Goal: Information Seeking & Learning: Find contact information

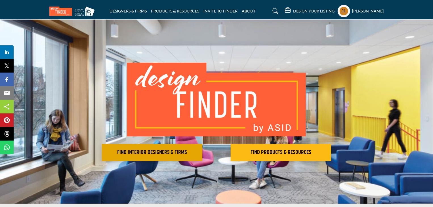
click at [143, 150] on h2 "FIND INTERIOR DESIGNERS & FIRMS" at bounding box center [152, 152] width 97 height 7
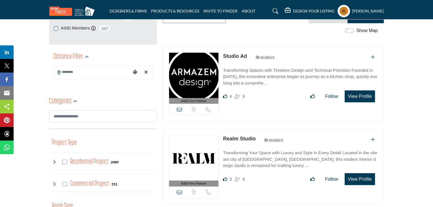
scroll to position [114, 0]
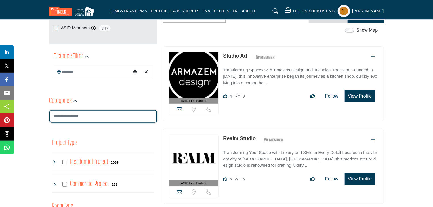
click at [84, 115] on input "Search Category" at bounding box center [103, 116] width 108 height 13
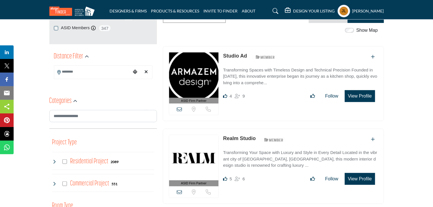
click at [93, 99] on div "Categories" at bounding box center [103, 101] width 108 height 10
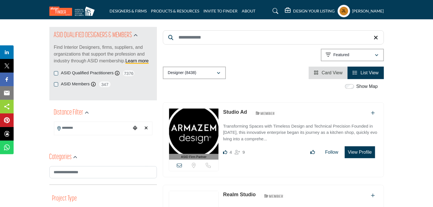
scroll to position [57, 0]
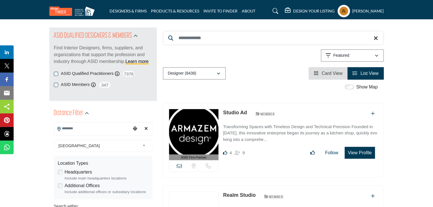
click at [83, 129] on input "Search Location" at bounding box center [92, 128] width 77 height 11
click at [80, 148] on span "[GEOGRAPHIC_DATA]" at bounding box center [99, 145] width 82 height 7
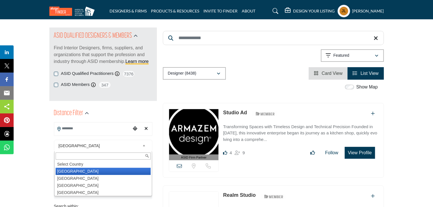
click at [68, 173] on li "[GEOGRAPHIC_DATA]" at bounding box center [103, 171] width 95 height 7
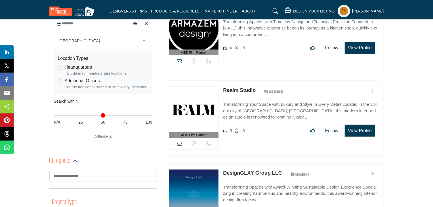
scroll to position [114, 0]
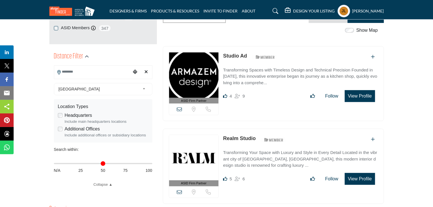
click at [204, 79] on img at bounding box center [194, 74] width 50 height 45
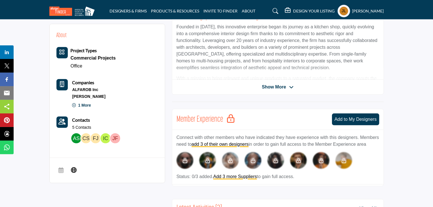
scroll to position [199, 0]
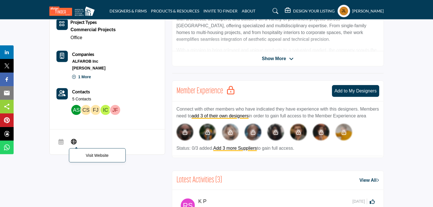
click at [76, 142] on icon at bounding box center [74, 141] width 6 height 7
click at [82, 90] on b "Contacts" at bounding box center [81, 91] width 18 height 5
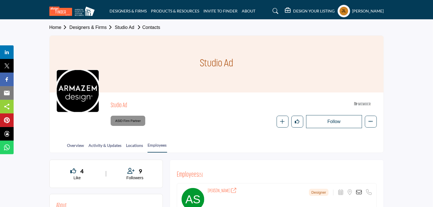
click at [180, 123] on div "ASID Firm Partner ASID Firm Partners are design companies with ASID-qualified i…" at bounding box center [244, 121] width 266 height 13
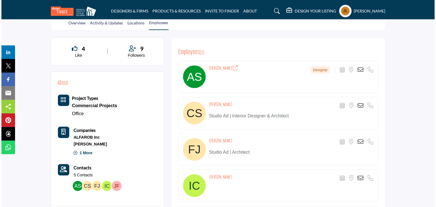
scroll to position [121, 0]
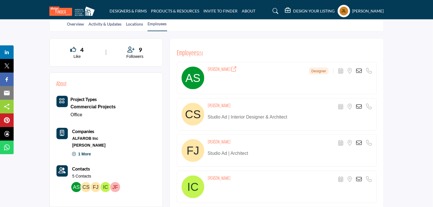
click at [360, 69] on icon at bounding box center [359, 71] width 6 height 6
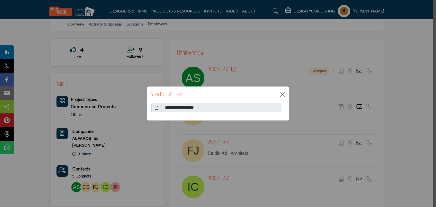
click at [156, 108] on icon at bounding box center [157, 108] width 4 height 6
click at [284, 94] on button "Close" at bounding box center [282, 95] width 9 height 9
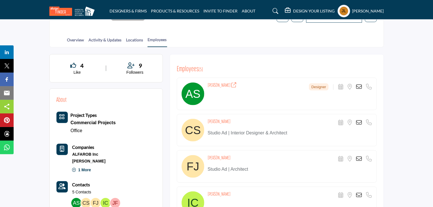
scroll to position [85, 0]
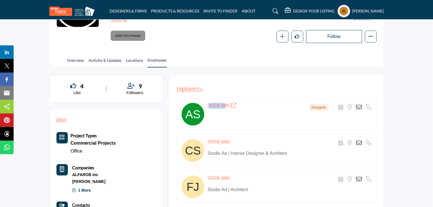
drag, startPoint x: 223, startPoint y: 105, endPoint x: 206, endPoint y: 106, distance: 16.8
click at [206, 106] on div "ahmed sam Designer Scheduler URL is currently unavailable for this contact. Loc…" at bounding box center [277, 114] width 200 height 32
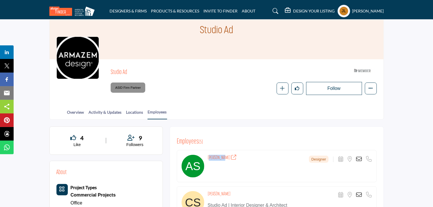
scroll to position [0, 0]
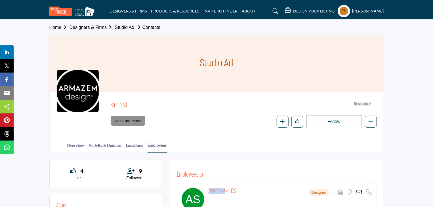
drag, startPoint x: 130, startPoint y: 106, endPoint x: 108, endPoint y: 106, distance: 21.9
click at [108, 106] on div "Studio Ad ASID Member who supports and impacts the Interior Design industry." at bounding box center [216, 113] width 320 height 29
copy h2 "Studio Ad"
click at [97, 27] on link "Designers & Firms" at bounding box center [92, 27] width 45 height 5
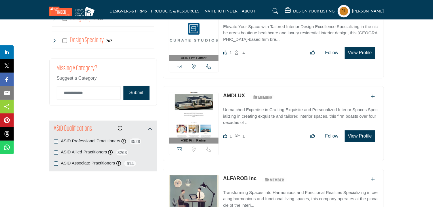
scroll to position [766, 0]
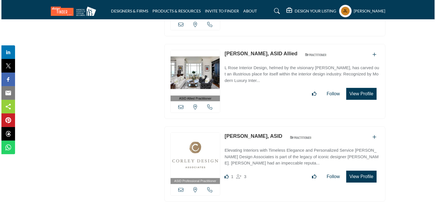
scroll to position [2213, 0]
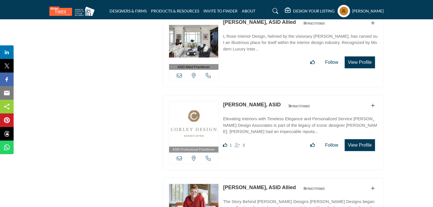
click at [353, 139] on button "View Profile" at bounding box center [360, 145] width 30 height 12
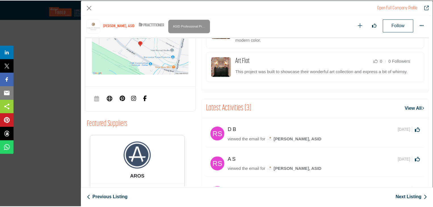
scroll to position [278, 0]
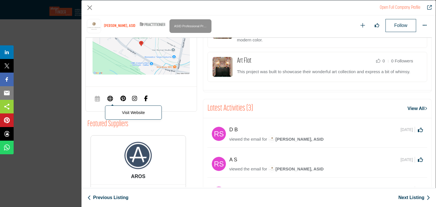
click at [109, 95] on icon "Company Data Modal" at bounding box center [110, 98] width 6 height 7
click at [87, 9] on button "Close" at bounding box center [89, 7] width 9 height 9
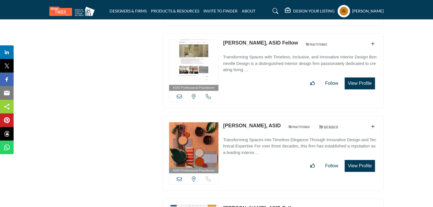
scroll to position [6351, 0]
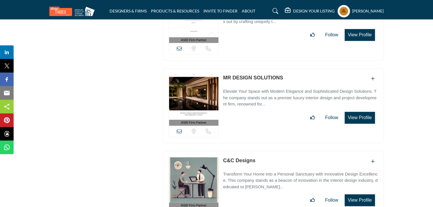
scroll to position [9246, 0]
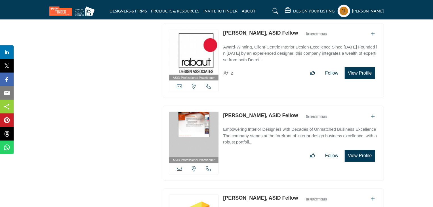
scroll to position [8008, 0]
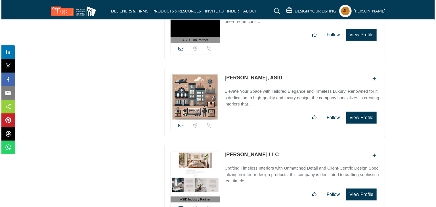
scroll to position [10979, 0]
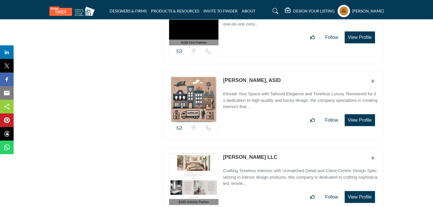
click at [362, 191] on button "View Profile" at bounding box center [360, 197] width 30 height 12
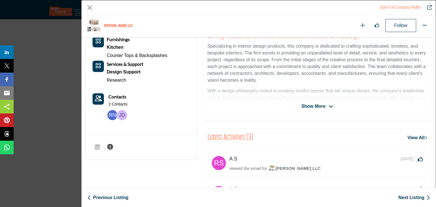
scroll to position [135, 0]
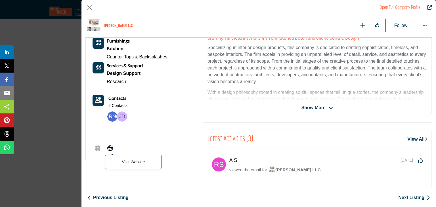
click at [110, 147] on icon "Company Data Modal" at bounding box center [110, 147] width 6 height 7
click at [119, 96] on b "Contacts" at bounding box center [117, 97] width 18 height 5
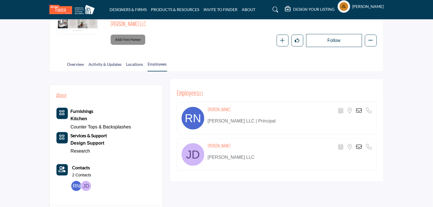
scroll to position [79, 0]
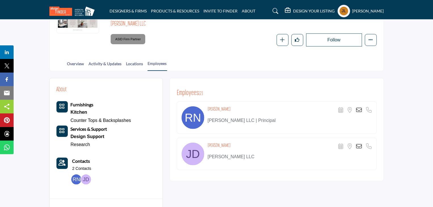
drag, startPoint x: 265, startPoint y: 119, endPoint x: 248, endPoint y: 117, distance: 16.9
click at [248, 117] on p "Nelson Davis LLC | Principal" at bounding box center [290, 120] width 164 height 7
click at [363, 108] on div "Scheduler URL is currently unavailable for this contact. Location is currently …" at bounding box center [355, 110] width 33 height 6
click at [360, 109] on icon at bounding box center [359, 110] width 6 height 6
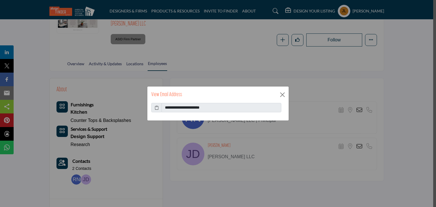
click at [156, 108] on icon at bounding box center [157, 108] width 4 height 6
click at [282, 93] on button "Close" at bounding box center [282, 95] width 9 height 9
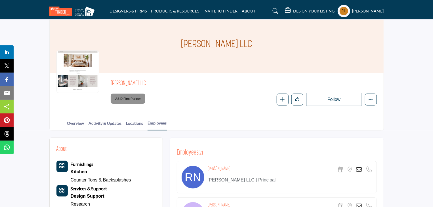
scroll to position [0, 0]
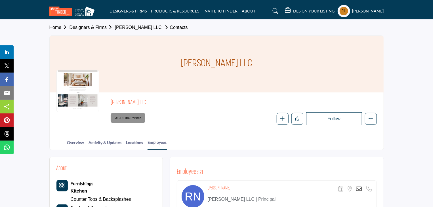
click at [100, 30] on span "Home Designers & Firms Nelson Davis LLC Contacts" at bounding box center [118, 27] width 138 height 7
click at [102, 26] on link "Designers & Firms" at bounding box center [92, 27] width 45 height 5
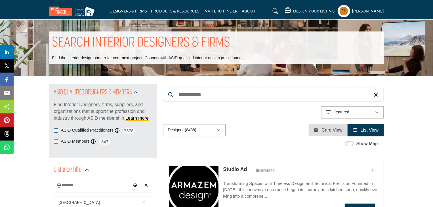
click at [320, 30] on div "SEARCH INTERIOR DESIGNERS & FIRMS Find the interior design partner for your nex…" at bounding box center [216, 48] width 433 height 56
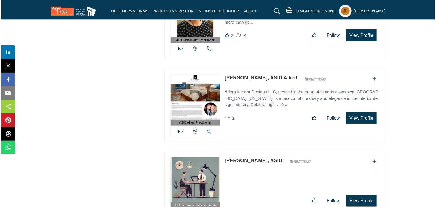
scroll to position [1362, 0]
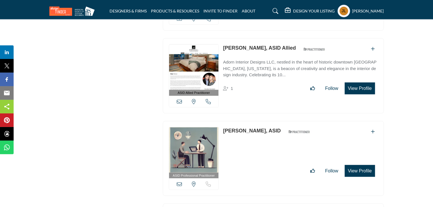
click at [364, 83] on button "View Profile" at bounding box center [360, 89] width 30 height 12
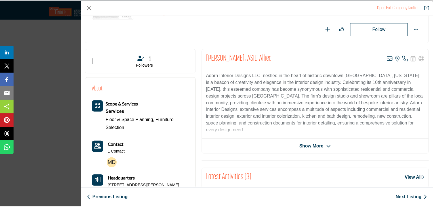
scroll to position [0, 0]
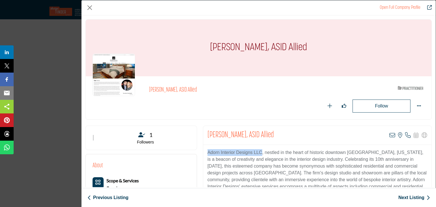
drag, startPoint x: 207, startPoint y: 152, endPoint x: 260, endPoint y: 149, distance: 53.4
click at [260, 149] on p "Adorn Interior Designs LLC, nestled in the heart of historic downtown [GEOGRAPH…" at bounding box center [317, 179] width 220 height 61
copy p "Adorn Interior Designs LLC"
click at [89, 8] on button "Close" at bounding box center [89, 7] width 9 height 9
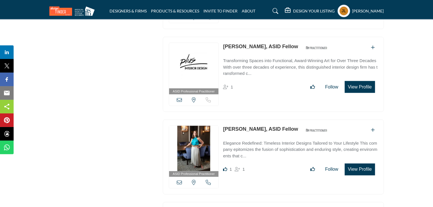
scroll to position [1646, 0]
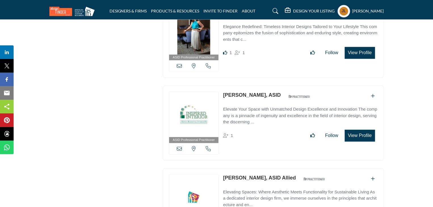
click at [203, 104] on img at bounding box center [194, 114] width 50 height 45
click at [361, 130] on button "View Profile" at bounding box center [360, 136] width 30 height 12
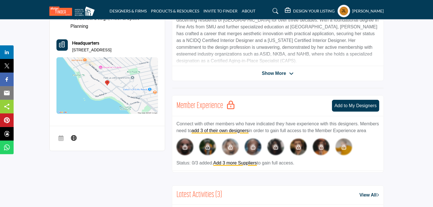
scroll to position [227, 0]
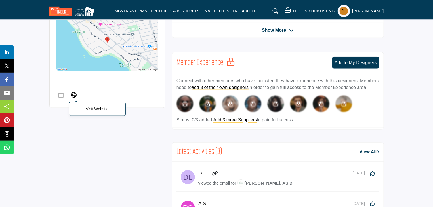
click at [75, 96] on icon at bounding box center [74, 94] width 6 height 7
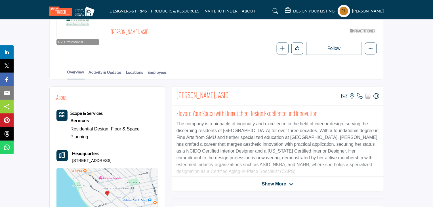
scroll to position [0, 0]
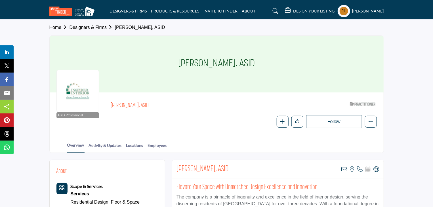
click at [96, 24] on div "Home Designers & Firms [PERSON_NAME], ASID" at bounding box center [216, 28] width 335 height 16
click at [94, 29] on link "Designers & Firms" at bounding box center [92, 27] width 45 height 5
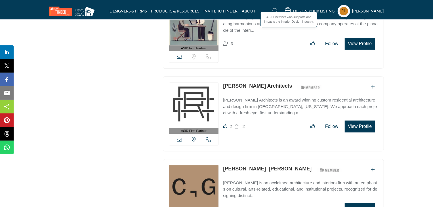
scroll to position [851, 0]
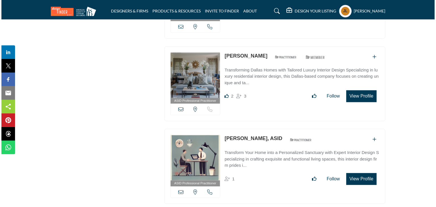
scroll to position [2809, 0]
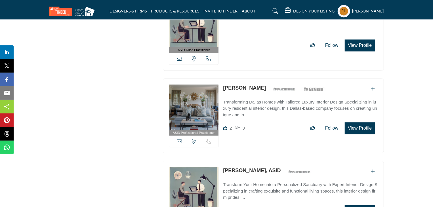
click at [372, 122] on button "View Profile" at bounding box center [360, 128] width 30 height 12
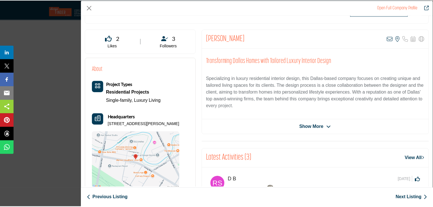
scroll to position [28, 0]
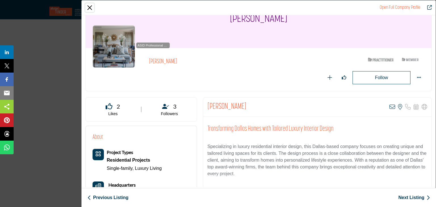
click at [91, 7] on button "Close" at bounding box center [89, 7] width 9 height 9
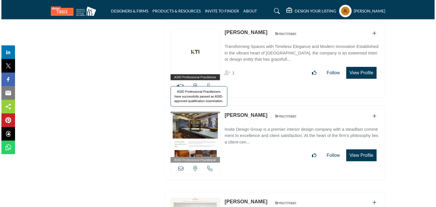
scroll to position [3462, 0]
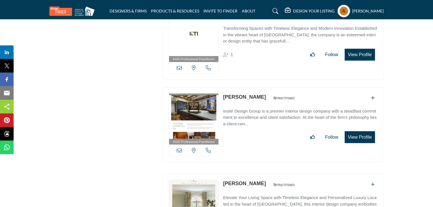
click at [361, 131] on button "View Profile" at bounding box center [360, 137] width 30 height 12
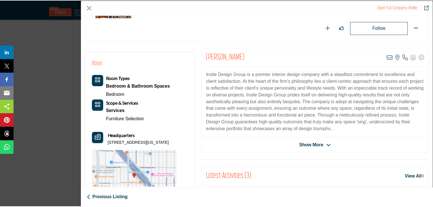
scroll to position [57, 0]
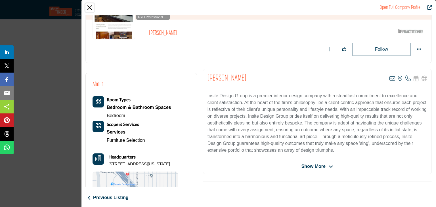
click at [93, 10] on button "Close" at bounding box center [89, 7] width 9 height 9
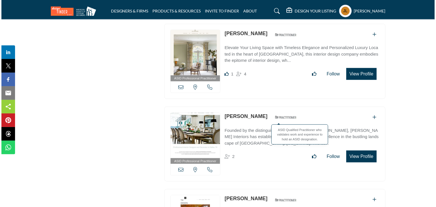
scroll to position [3632, 0]
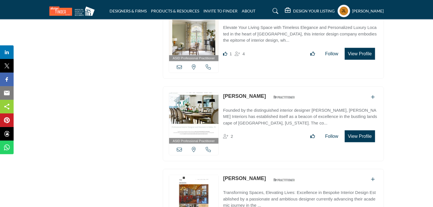
click at [367, 131] on button "View Profile" at bounding box center [360, 137] width 30 height 12
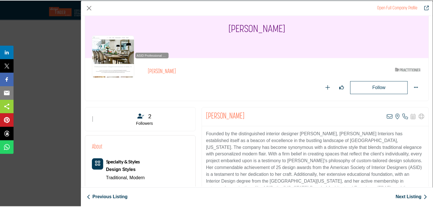
scroll to position [0, 0]
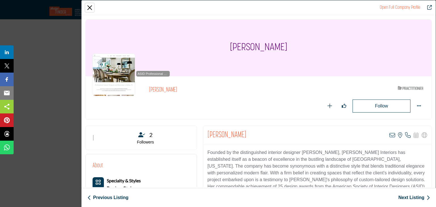
click at [90, 7] on button "Close" at bounding box center [89, 7] width 9 height 9
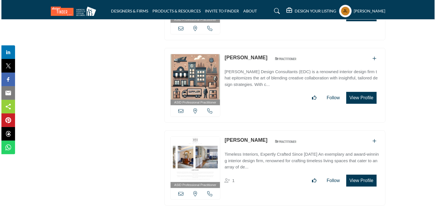
scroll to position [4342, 0]
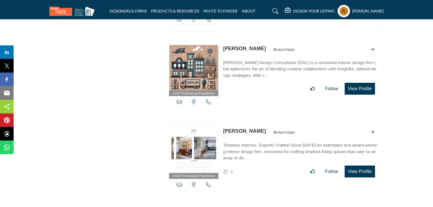
click at [355, 166] on button "View Profile" at bounding box center [360, 172] width 30 height 12
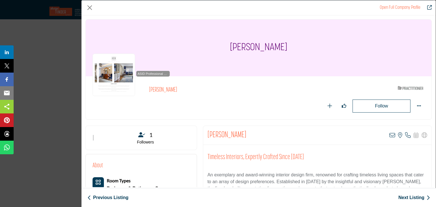
click at [207, 91] on h2 "[PERSON_NAME]" at bounding box center [227, 90] width 156 height 7
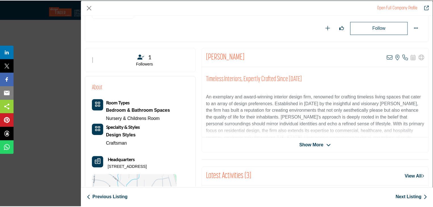
scroll to position [193, 0]
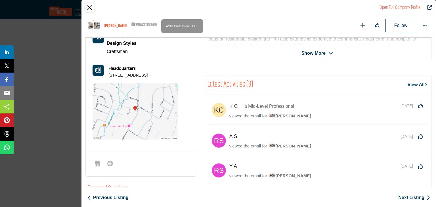
click at [89, 3] on button "Close" at bounding box center [89, 7] width 9 height 9
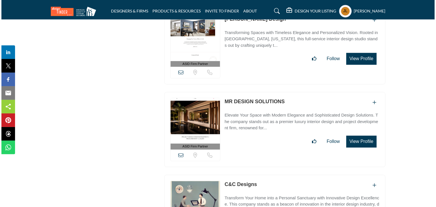
scroll to position [9199, 0]
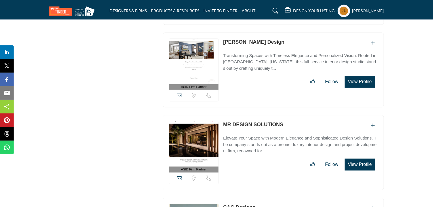
click at [350, 159] on button "View Profile" at bounding box center [360, 165] width 30 height 12
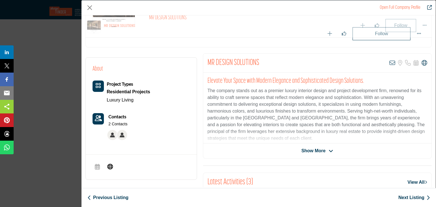
scroll to position [165, 0]
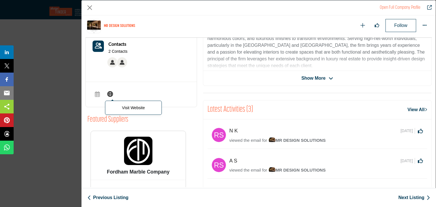
click at [110, 90] on icon "Company Data Modal" at bounding box center [110, 93] width 6 height 7
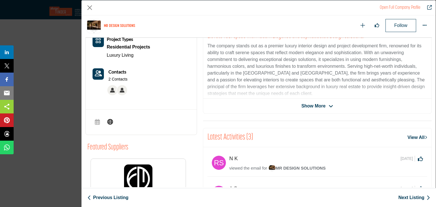
scroll to position [85, 0]
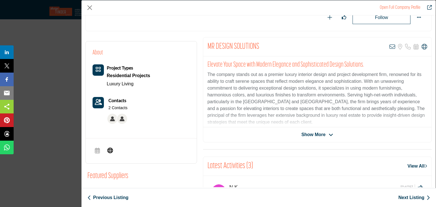
click at [117, 99] on b "Contacts" at bounding box center [117, 100] width 18 height 5
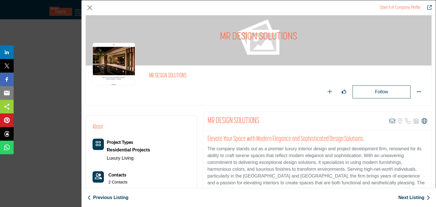
scroll to position [0, 0]
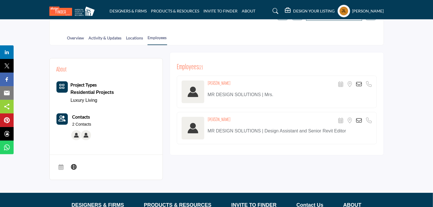
scroll to position [85, 0]
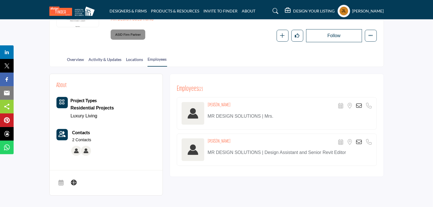
click at [358, 105] on icon at bounding box center [359, 106] width 6 height 6
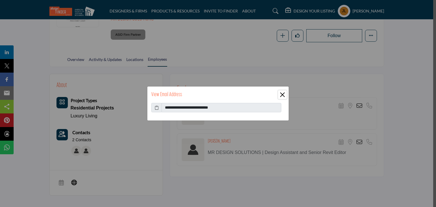
click at [280, 92] on button "Close" at bounding box center [282, 95] width 9 height 9
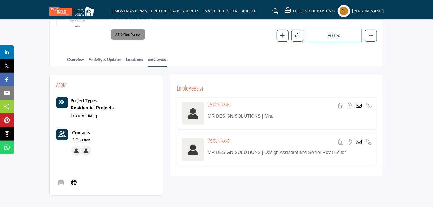
drag, startPoint x: 231, startPoint y: 104, endPoint x: 207, endPoint y: 104, distance: 23.8
click at [207, 104] on div "Michelle Ross Scheduler URL is currently unavailable for this contact. Location…" at bounding box center [277, 113] width 200 height 32
copy h4 "Michelle Ross"
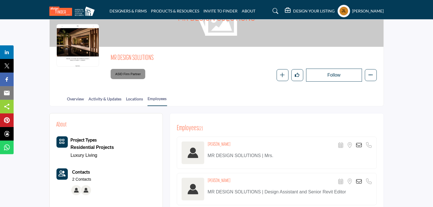
scroll to position [0, 0]
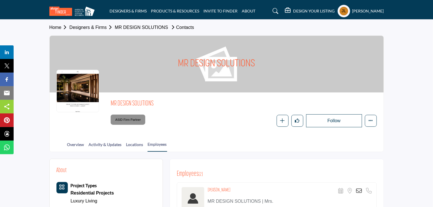
drag, startPoint x: 160, startPoint y: 102, endPoint x: 109, endPoint y: 102, distance: 50.8
click at [109, 102] on div "MR DESIGN SOLUTIONS ASID Firm Partner" at bounding box center [216, 113] width 320 height 28
copy span "MR DESIGN SOLUTIONS"
click at [189, 112] on div "MR DESIGN SOLUTIONS ASID Firm Partner ASID Firm Partners are design companies w…" at bounding box center [244, 113] width 266 height 28
click at [92, 26] on link "Designers & Firms" at bounding box center [92, 27] width 45 height 5
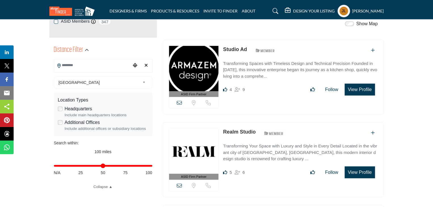
scroll to position [123, 0]
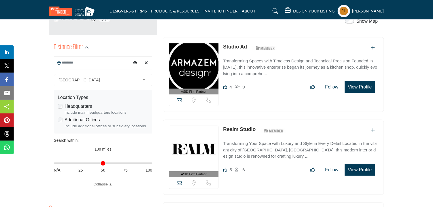
drag, startPoint x: 149, startPoint y: 164, endPoint x: 30, endPoint y: 156, distance: 118.9
type input "*"
click at [54, 163] on input "Distance in miles" at bounding box center [103, 163] width 98 height 1
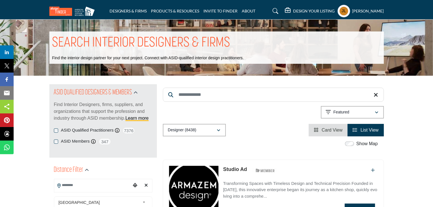
type input "**********"
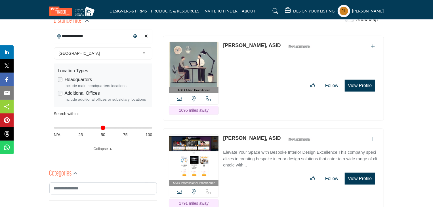
scroll to position [149, 0]
drag, startPoint x: 57, startPoint y: 127, endPoint x: 111, endPoint y: 81, distance: 70.7
type input "***"
click at [152, 128] on input "Distance in miles" at bounding box center [103, 128] width 98 height 1
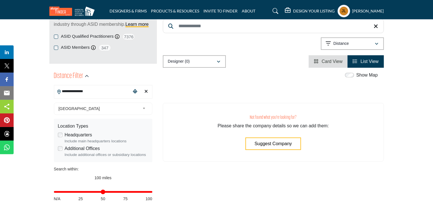
scroll to position [95, 0]
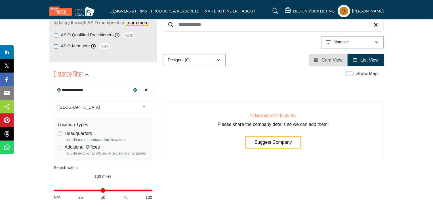
click at [95, 89] on input "**********" at bounding box center [92, 90] width 77 height 11
click at [146, 90] on icon "Clear search location" at bounding box center [146, 90] width 3 height 5
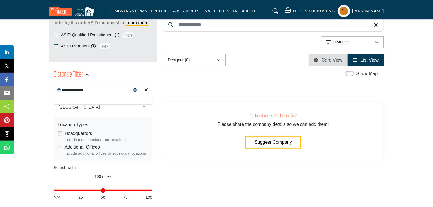
click at [148, 91] on icon "Clear search location" at bounding box center [146, 90] width 3 height 5
click at [139, 85] on div "Choose your current location" at bounding box center [135, 90] width 9 height 12
click at [145, 88] on div "Clear search location" at bounding box center [146, 90] width 9 height 12
click at [145, 88] on icon "Clear search location" at bounding box center [146, 90] width 3 height 5
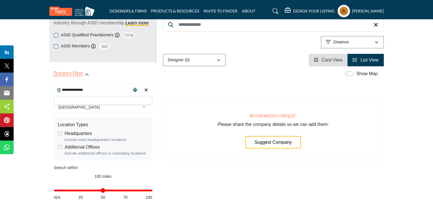
click at [145, 88] on icon "Clear search location" at bounding box center [146, 90] width 3 height 5
click at [145, 72] on div "Distance Filter" at bounding box center [103, 75] width 98 height 10
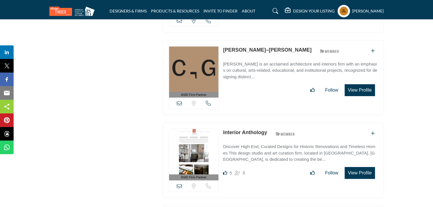
scroll to position [933, 0]
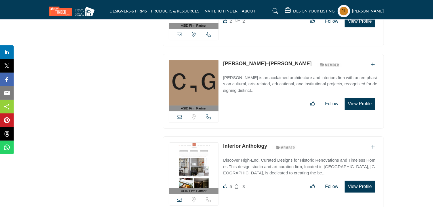
type input "**********"
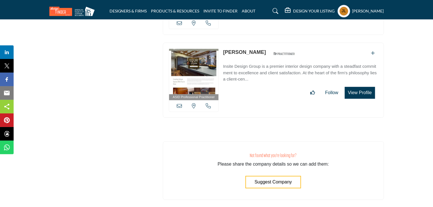
scroll to position [1795, 0]
click at [269, 180] on span "Suggest Company" at bounding box center [273, 182] width 37 height 5
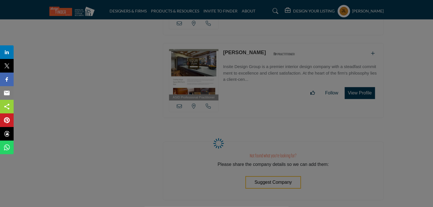
select select "**********"
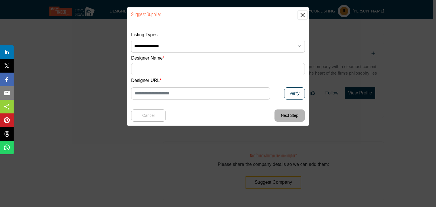
click at [302, 14] on button "Close" at bounding box center [302, 15] width 9 height 9
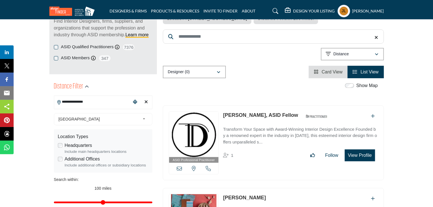
scroll to position [98, 0]
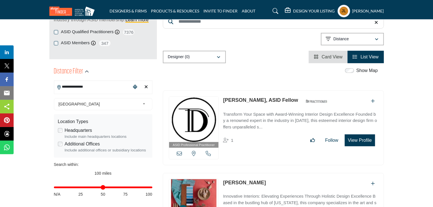
click at [147, 85] on icon "Clear search location" at bounding box center [146, 87] width 3 height 5
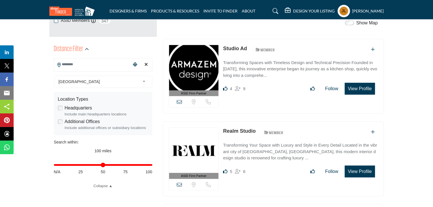
scroll to position [120, 0]
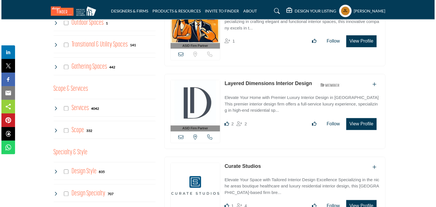
scroll to position [633, 0]
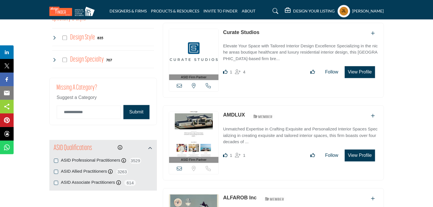
click at [365, 67] on button "View Profile" at bounding box center [360, 72] width 30 height 12
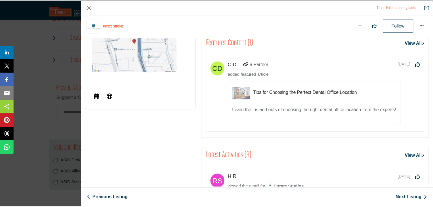
scroll to position [347, 0]
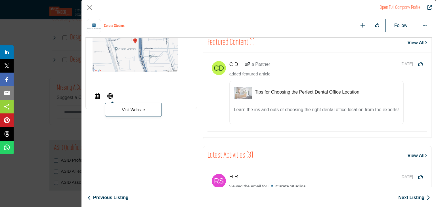
click at [110, 99] on icon "Company Data Modal" at bounding box center [110, 95] width 6 height 7
click at [82, 8] on div "Open Full Company Profile" at bounding box center [258, 7] width 354 height 15
click at [94, 10] on button "Close" at bounding box center [89, 7] width 9 height 9
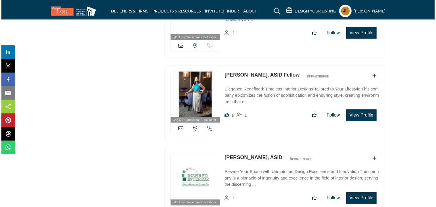
scroll to position [1551, 0]
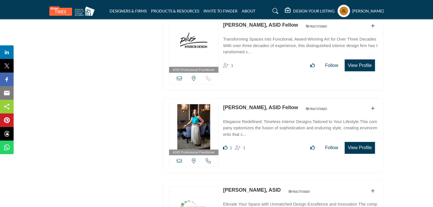
click at [365, 142] on button "View Profile" at bounding box center [360, 148] width 30 height 12
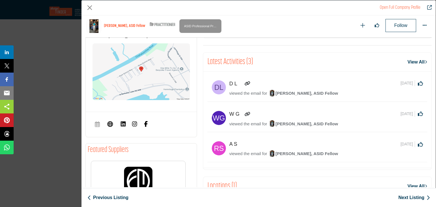
scroll to position [224, 0]
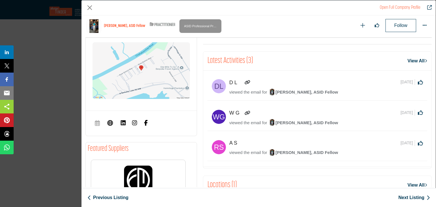
click at [134, 122] on img "Company Data Modal" at bounding box center [135, 123] width 6 height 6
click at [113, 121] on span "Visit Website" at bounding box center [110, 123] width 10 height 11
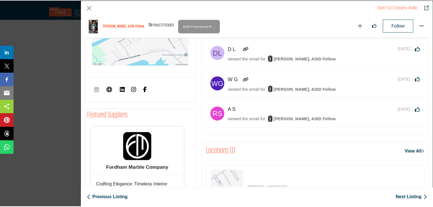
scroll to position [217, 0]
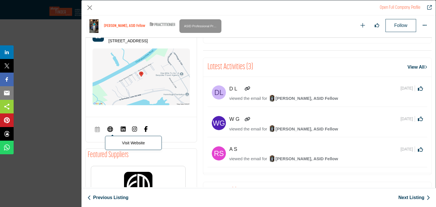
click at [112, 127] on icon "Company Data Modal" at bounding box center [110, 128] width 6 height 7
click at [93, 12] on div "Open Full Company Profile" at bounding box center [258, 7] width 354 height 15
click at [87, 11] on button "Close" at bounding box center [89, 7] width 9 height 9
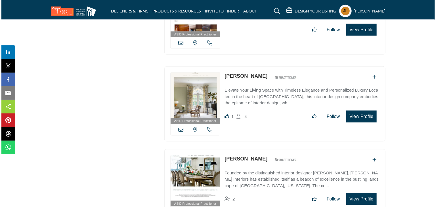
scroll to position [3656, 0]
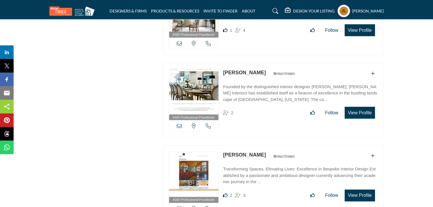
click at [355, 107] on button "View Profile" at bounding box center [360, 113] width 30 height 12
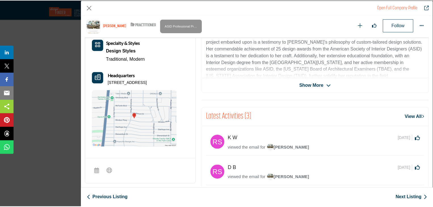
scroll to position [177, 0]
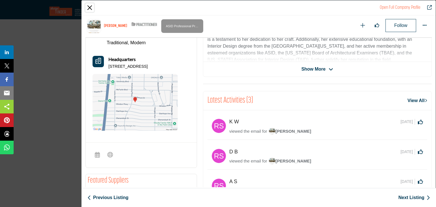
click at [89, 9] on button "Close" at bounding box center [89, 7] width 9 height 9
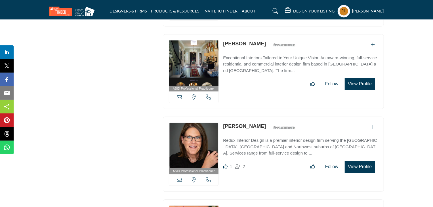
scroll to position [3856, 0]
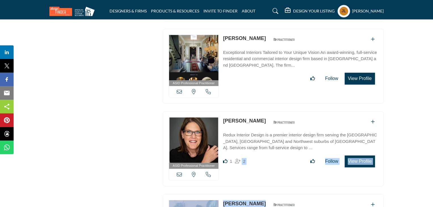
drag, startPoint x: 235, startPoint y: 140, endPoint x: 301, endPoint y: 172, distance: 73.2
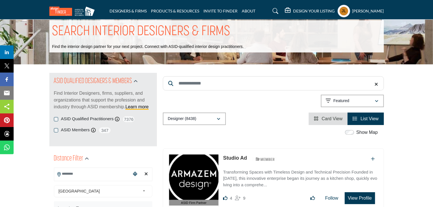
scroll to position [0, 0]
